Goal: Task Accomplishment & Management: Manage account settings

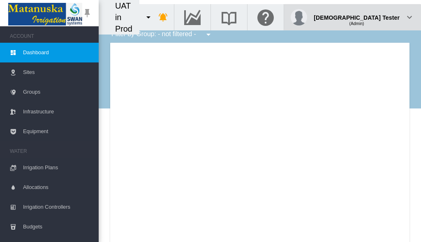
click at [379, 16] on div "(Admin)" at bounding box center [356, 20] width 86 height 8
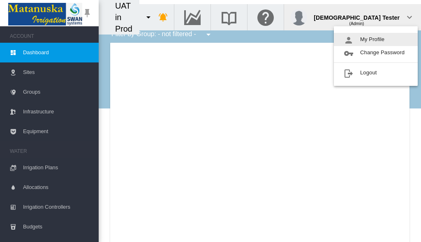
click at [375, 39] on button "My Profile" at bounding box center [376, 39] width 84 height 13
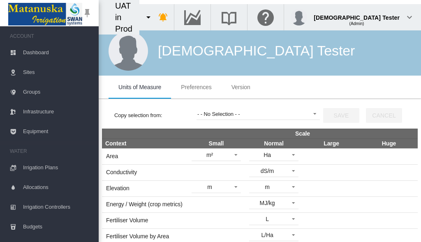
click at [196, 87] on span "Preferences" at bounding box center [196, 87] width 30 height 7
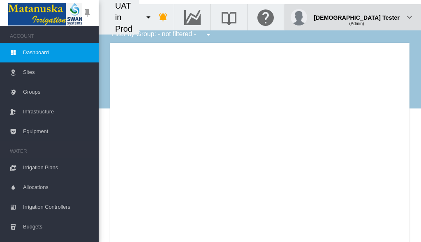
click at [379, 16] on div "(Admin)" at bounding box center [356, 20] width 86 height 8
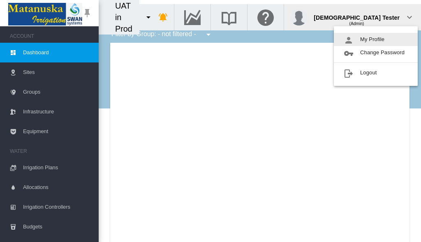
click at [375, 39] on button "My Profile" at bounding box center [376, 39] width 84 height 13
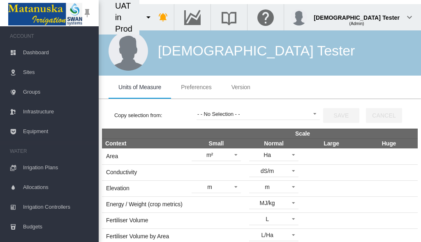
click at [196, 87] on span "Preferences" at bounding box center [196, 87] width 30 height 7
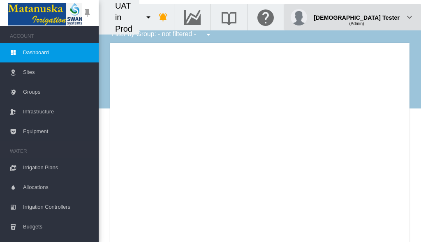
click at [379, 16] on div "(Admin)" at bounding box center [356, 20] width 86 height 8
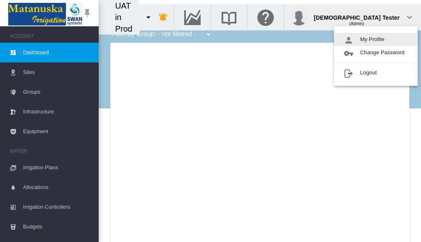
click at [375, 39] on button "My Profile" at bounding box center [376, 39] width 84 height 13
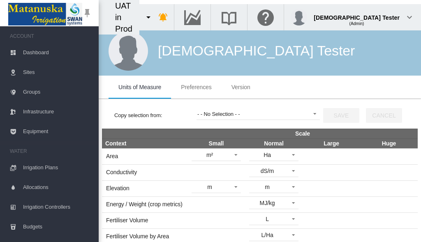
click at [196, 87] on span "Preferences" at bounding box center [196, 87] width 30 height 7
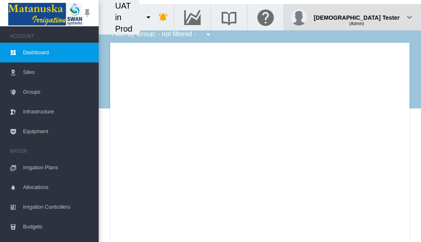
click at [379, 16] on div "(Admin)" at bounding box center [356, 20] width 86 height 8
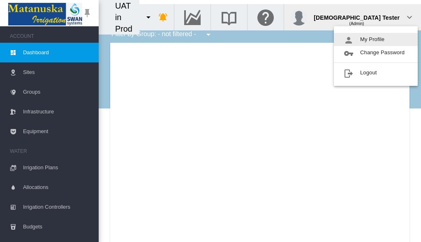
click at [375, 39] on button "My Profile" at bounding box center [376, 39] width 84 height 13
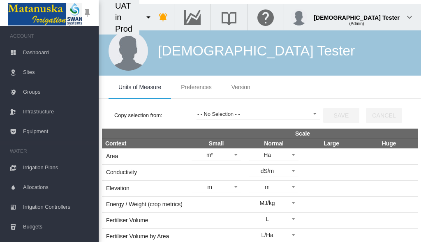
click at [196, 87] on span "Preferences" at bounding box center [196, 87] width 30 height 7
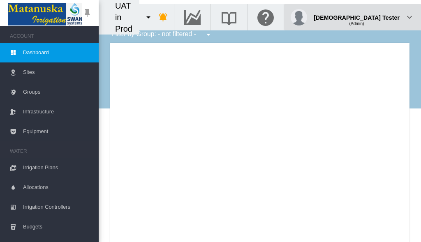
click at [379, 16] on div "(Admin)" at bounding box center [356, 20] width 86 height 8
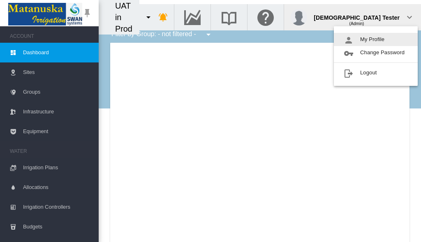
click at [375, 39] on button "My Profile" at bounding box center [376, 39] width 84 height 13
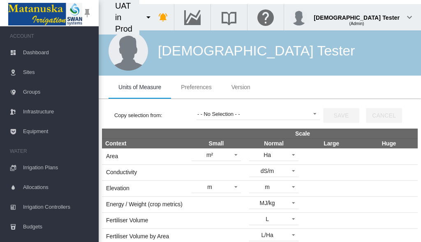
click at [196, 87] on span "Preferences" at bounding box center [196, 87] width 30 height 7
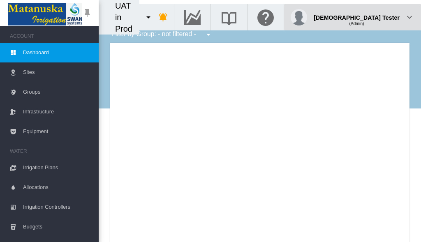
click at [379, 16] on div "(Admin)" at bounding box center [356, 20] width 86 height 8
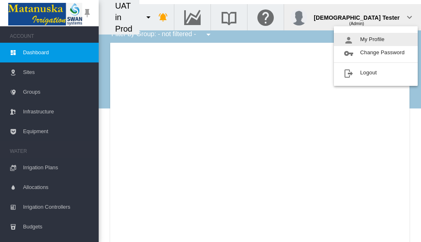
click at [375, 39] on button "My Profile" at bounding box center [376, 39] width 84 height 13
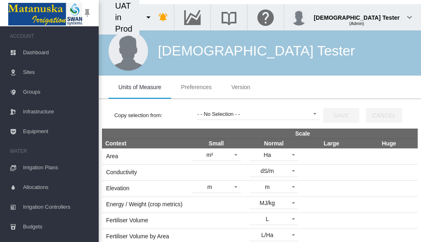
click at [196, 87] on span "Preferences" at bounding box center [196, 87] width 30 height 7
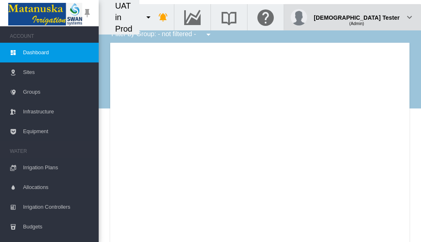
click at [379, 16] on div "(Admin)" at bounding box center [356, 20] width 86 height 8
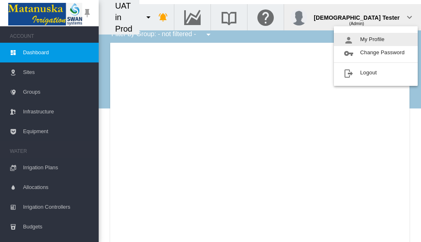
click at [375, 39] on button "My Profile" at bounding box center [376, 39] width 84 height 13
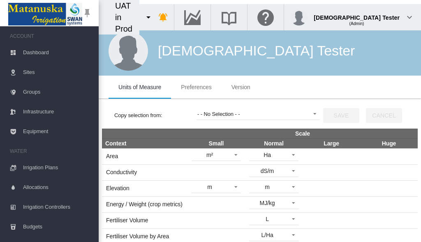
click at [196, 87] on span "Preferences" at bounding box center [196, 87] width 30 height 7
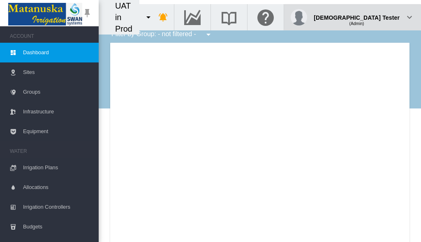
click at [379, 16] on div "(Admin)" at bounding box center [356, 20] width 86 height 8
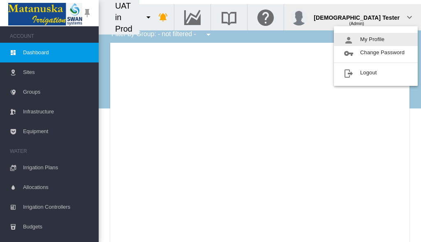
click at [375, 39] on button "My Profile" at bounding box center [376, 39] width 84 height 13
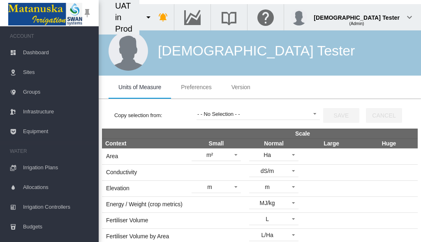
click at [196, 87] on span "Preferences" at bounding box center [196, 87] width 30 height 7
